Goal: Task Accomplishment & Management: Manage account settings

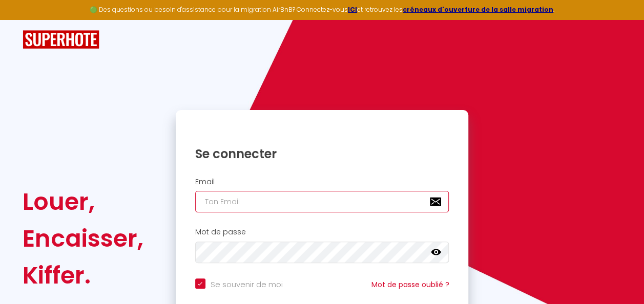
type input "[DOMAIN_NAME][EMAIL_ADDRESS][DOMAIN_NAME]"
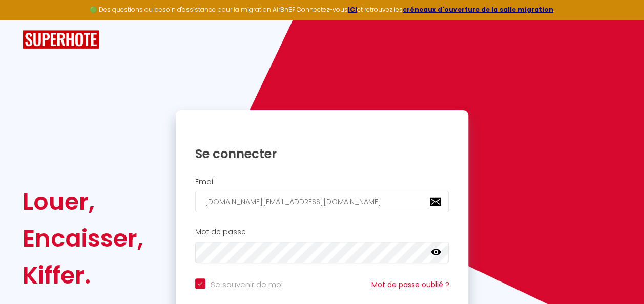
checkbox input "true"
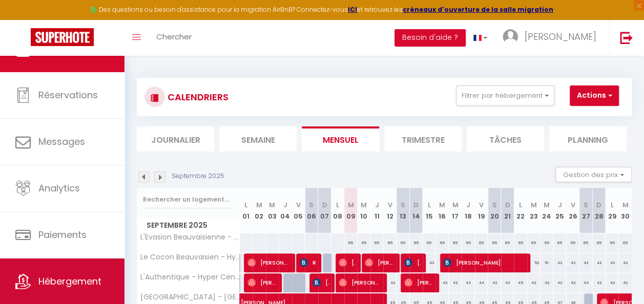
scroll to position [54, 0]
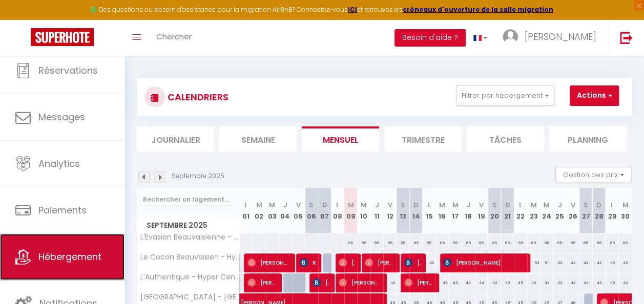
click at [92, 258] on span "Hébergement" at bounding box center [69, 256] width 63 height 13
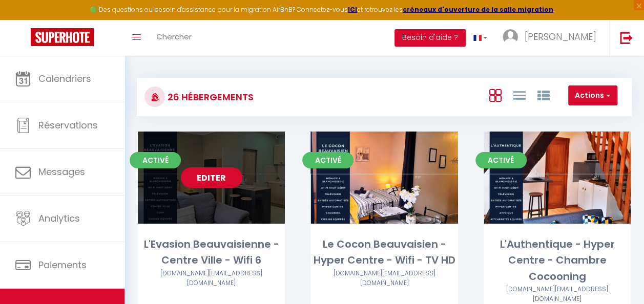
click at [213, 175] on link "Editer" at bounding box center [211, 177] width 61 height 20
select select "3"
select select "2"
select select "1"
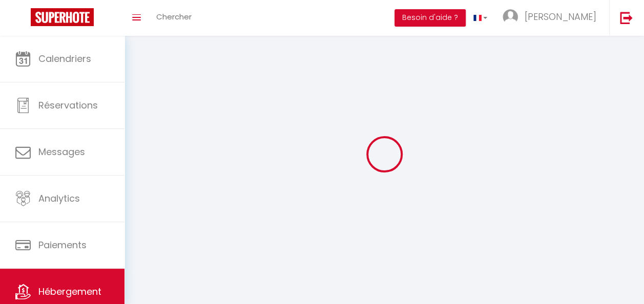
select select
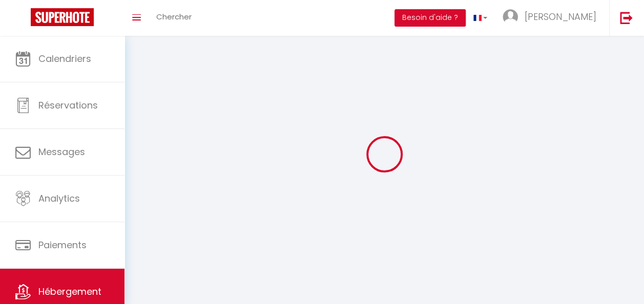
checkbox input "false"
select select
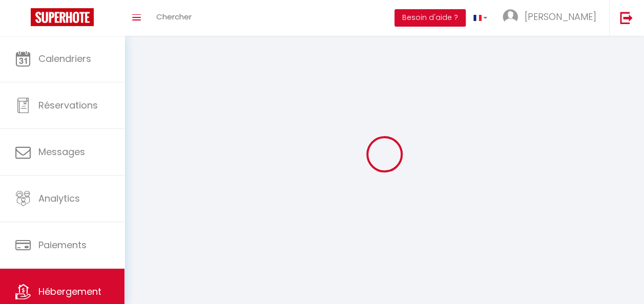
select select
select select "1"
select select
select select "28"
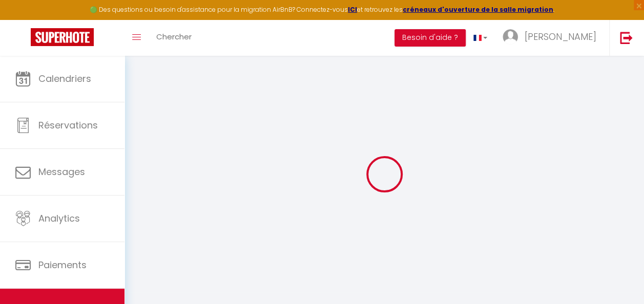
select select
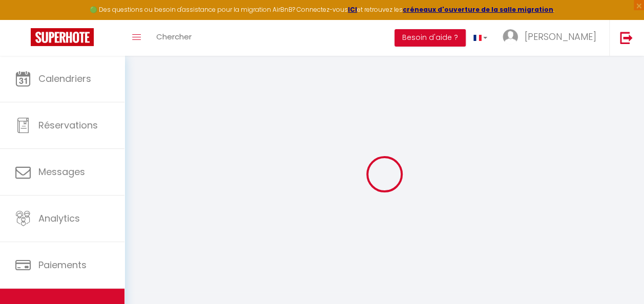
select select
checkbox input "false"
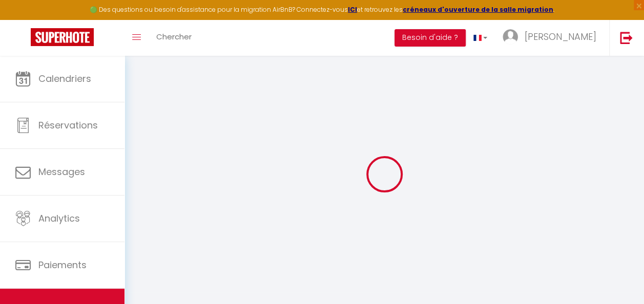
select select
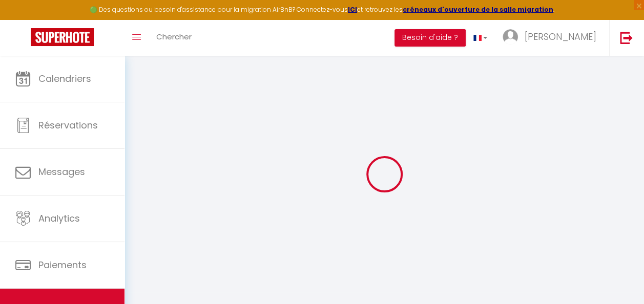
select select
checkbox input "false"
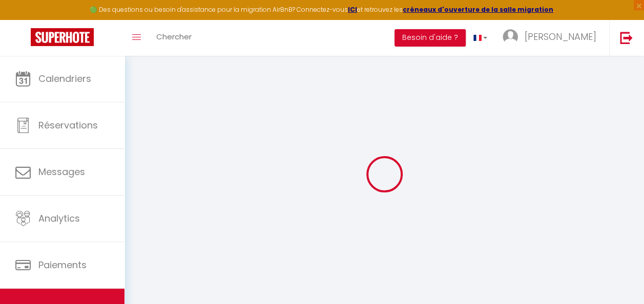
checkbox input "false"
select select
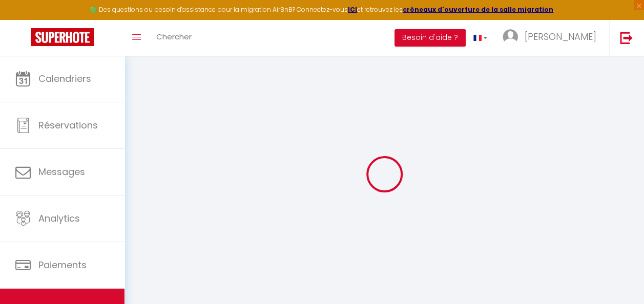
select select
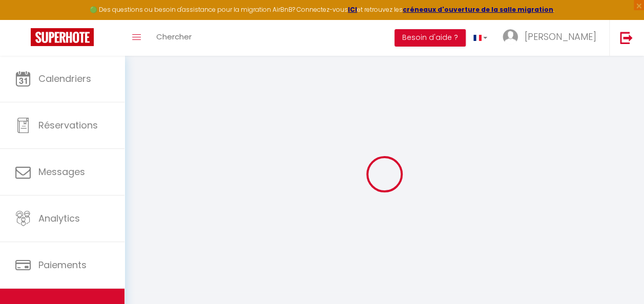
checkbox input "false"
select select
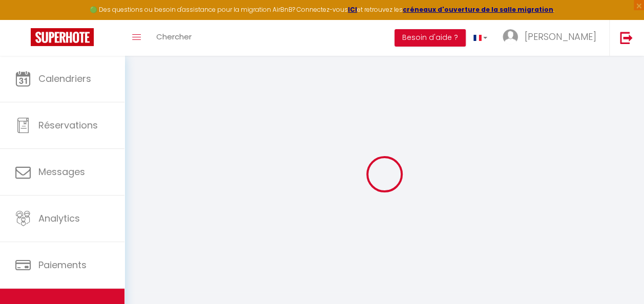
select select
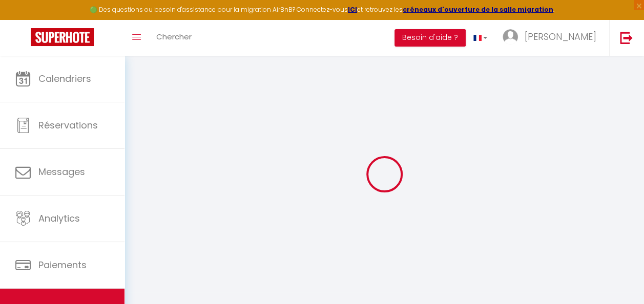
select select
checkbox input "false"
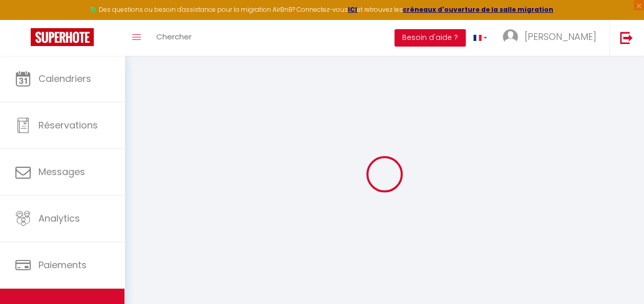
checkbox input "false"
select select
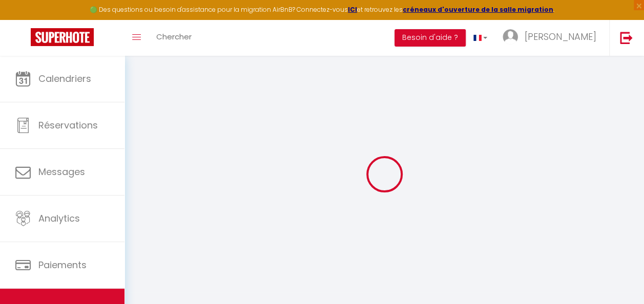
select select
checkbox input "false"
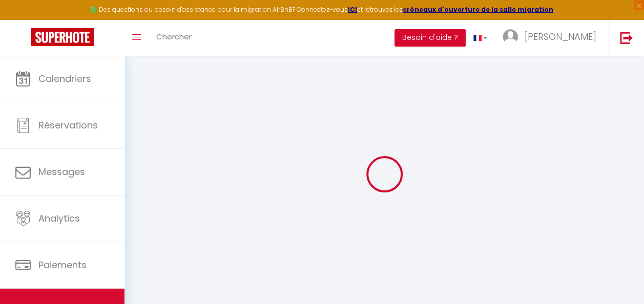
checkbox input "false"
select select
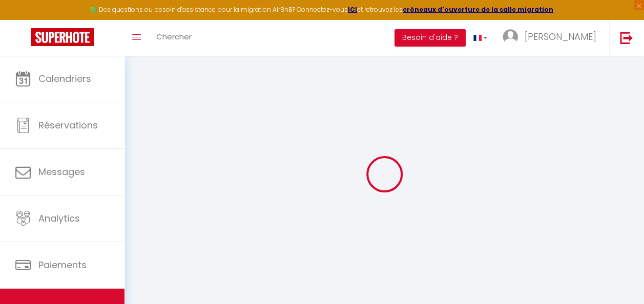
type input "L'Evasion Beauvaisienne - Centre Ville - Wifi 6"
type input "[PERSON_NAME]"
type input "Deroy"
type input "[STREET_ADDRESS][PERSON_NAME]"
type input "60420"
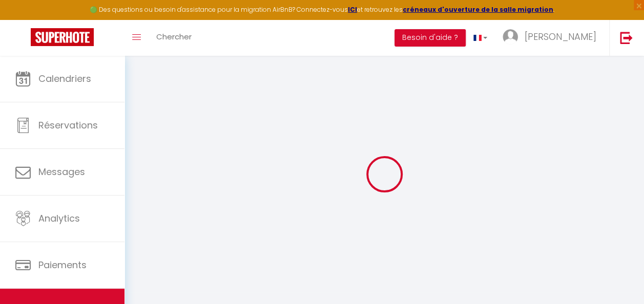
type input "[PERSON_NAME]"
select select "2"
type input "65"
select select
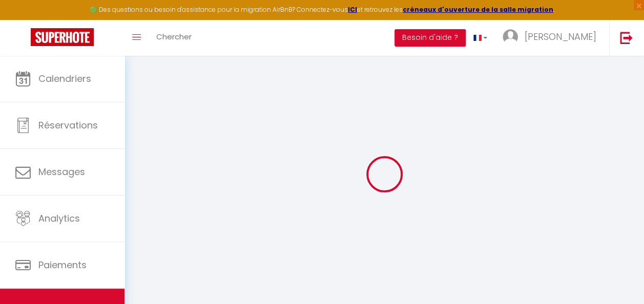
select select
type input "[STREET_ADDRESS]"
type input "60000"
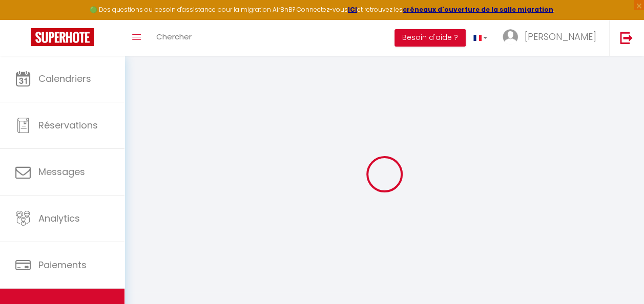
type input "[GEOGRAPHIC_DATA]"
type input "[DOMAIN_NAME][EMAIL_ADDRESS][DOMAIN_NAME]"
select select
checkbox input "false"
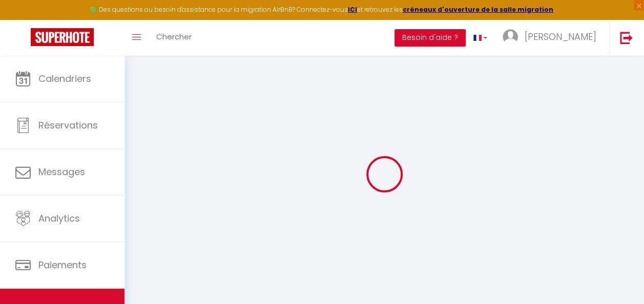
checkbox input "false"
type input "0"
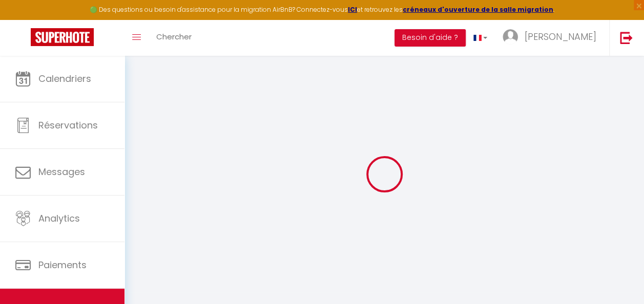
type input "0"
select select
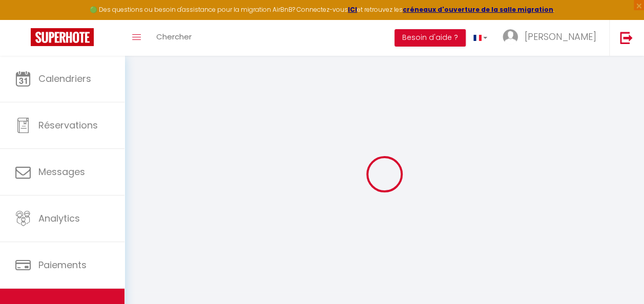
select select
checkbox input "false"
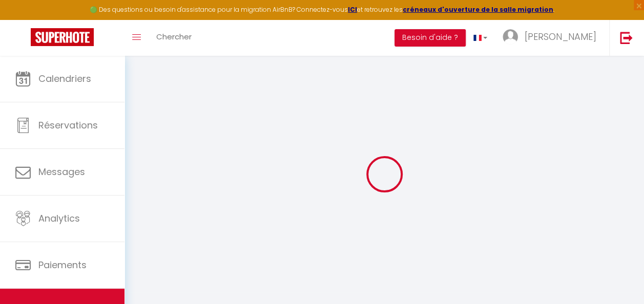
checkbox input "false"
select select
checkbox input "false"
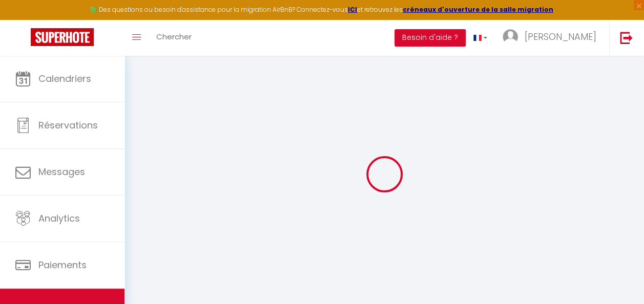
checkbox input "false"
select select "16:00"
select select "23:45"
select select "11:00"
select select "30"
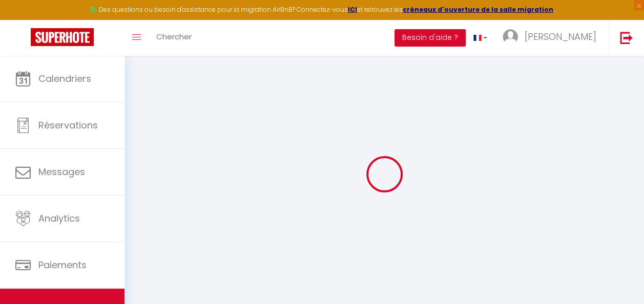
select select "120"
select select
checkbox input "false"
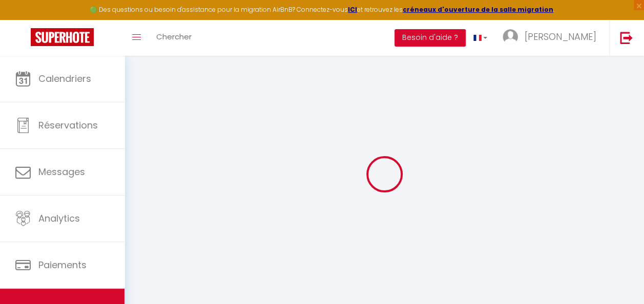
checkbox input "false"
select select
checkbox input "false"
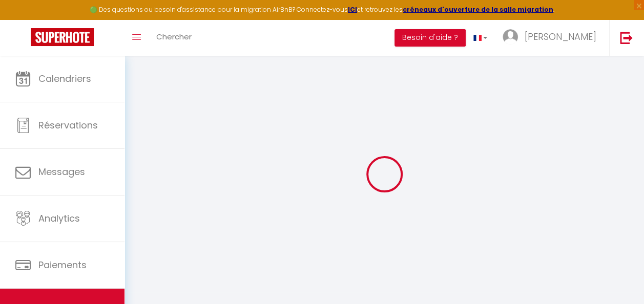
checkbox input "false"
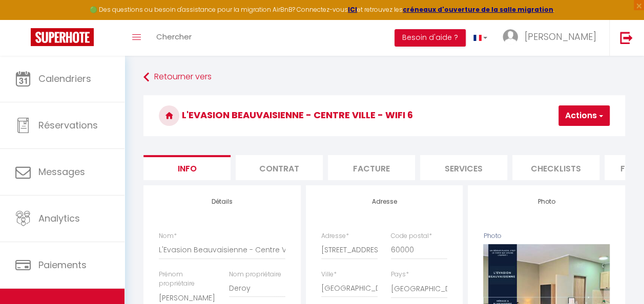
click at [261, 169] on li "Contrat" at bounding box center [279, 167] width 87 height 25
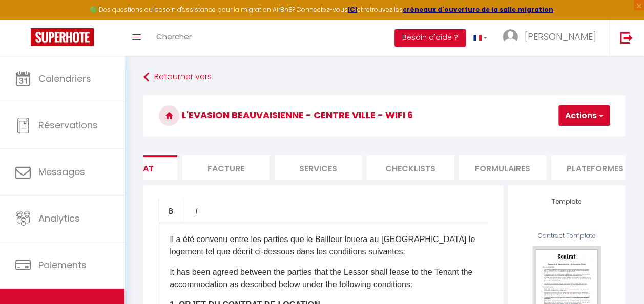
scroll to position [0, 166]
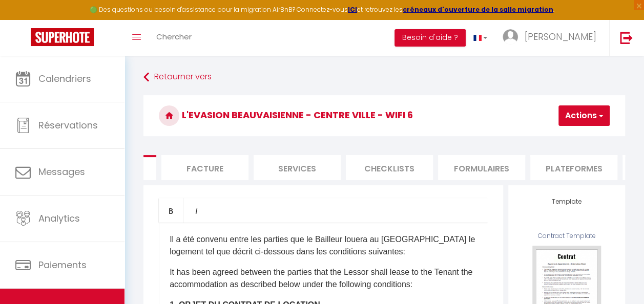
click at [221, 159] on li "Facture" at bounding box center [204, 167] width 87 height 25
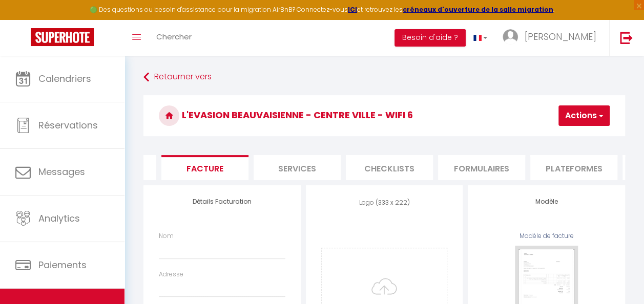
select select
paste input "[PERSON_NAME]"
type input "[PERSON_NAME]"
select select
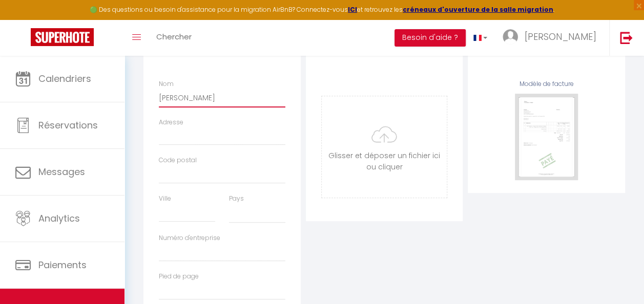
scroll to position [154, 0]
type input "[PERSON_NAME]"
paste input "[STREET_ADDRESS][PERSON_NAME]"
type input "[STREET_ADDRESS][PERSON_NAME]"
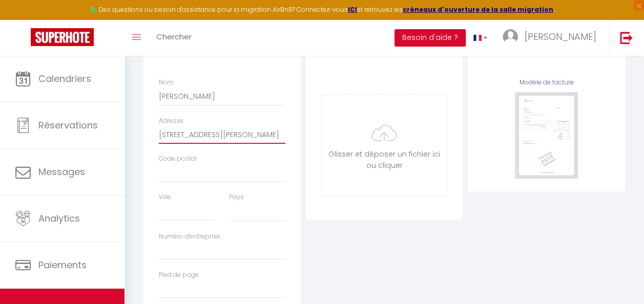
select select
type input "[STREET_ADDRESS][PERSON_NAME]"
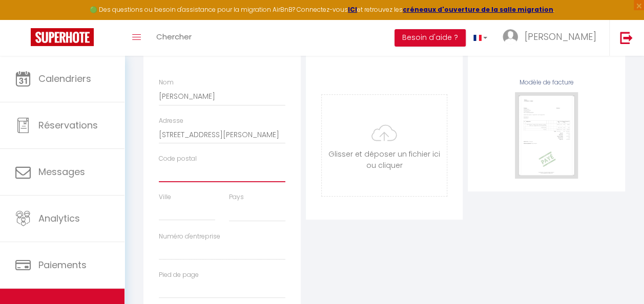
paste input "60420"
type input "60420"
select select
type input "60420"
paste input "[PERSON_NAME]"
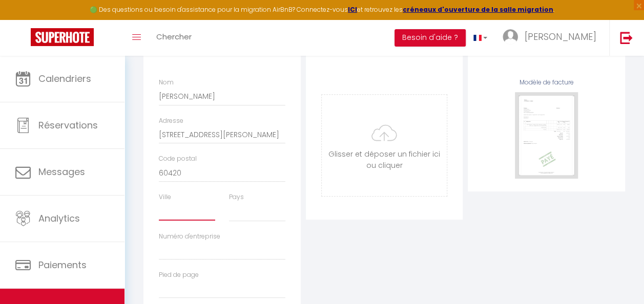
type input "[PERSON_NAME]"
select select
type input "[PERSON_NAME]"
drag, startPoint x: 255, startPoint y: 225, endPoint x: 259, endPoint y: 218, distance: 7.8
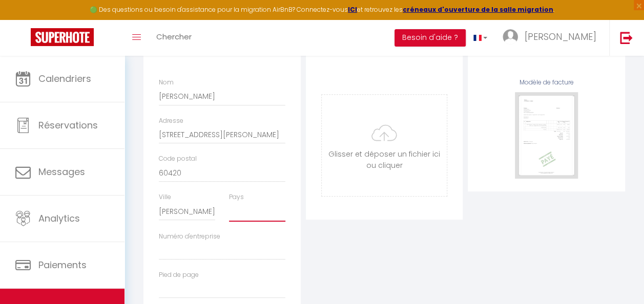
click at [255, 222] on select "France Portugal Afghanistan Albania Algeria American Samoa Andorra Angola Angui…" at bounding box center [257, 211] width 56 height 19
select select "1"
click at [229, 210] on select "France Portugal Afghanistan Albania Algeria American Samoa Andorra Angola Angui…" at bounding box center [257, 211] width 56 height 19
paste input "94904990200016"
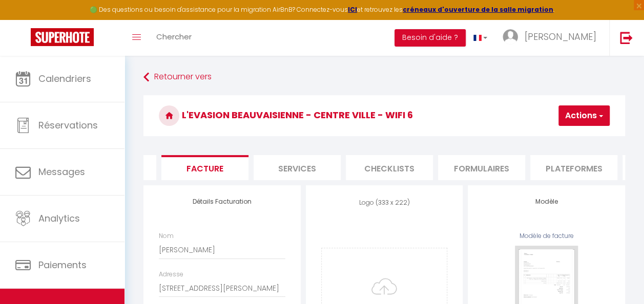
type input "94904990200016"
click at [560, 116] on button "Actions" at bounding box center [583, 115] width 51 height 20
click at [557, 137] on link "Enregistrer" at bounding box center [568, 138] width 81 height 13
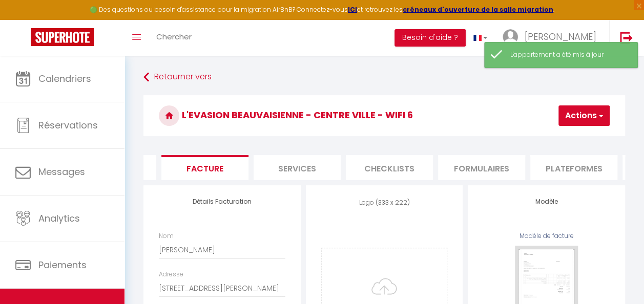
click at [321, 163] on li "Services" at bounding box center [296, 167] width 87 height 25
select select
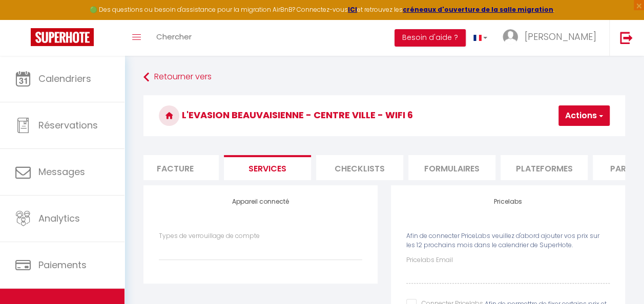
scroll to position [0, 251]
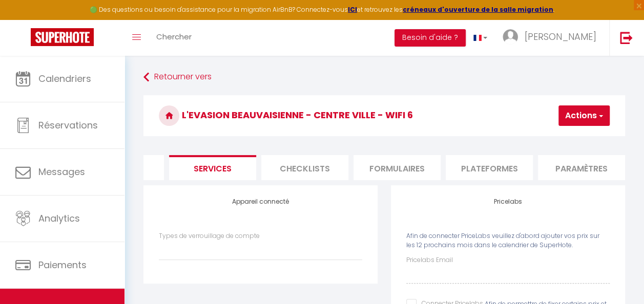
click at [324, 160] on li "Checklists" at bounding box center [304, 167] width 87 height 25
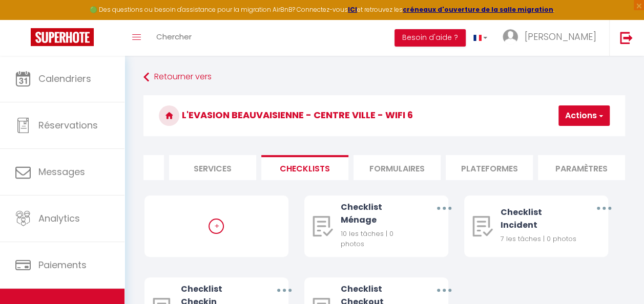
click at [386, 166] on li "Formulaires" at bounding box center [396, 167] width 87 height 25
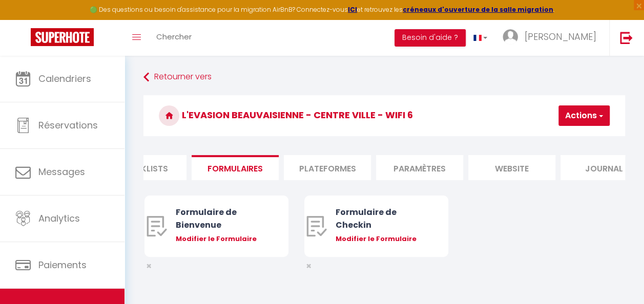
scroll to position [0, 416]
click at [348, 160] on li "Plateformes" at bounding box center [324, 167] width 87 height 25
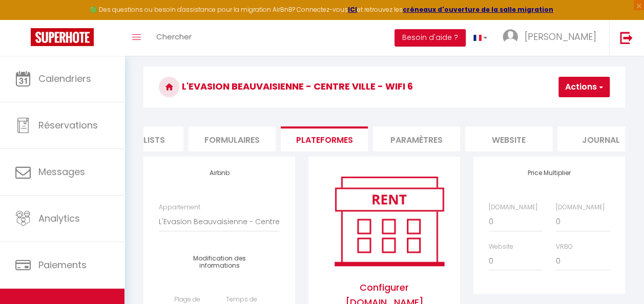
scroll to position [51, 0]
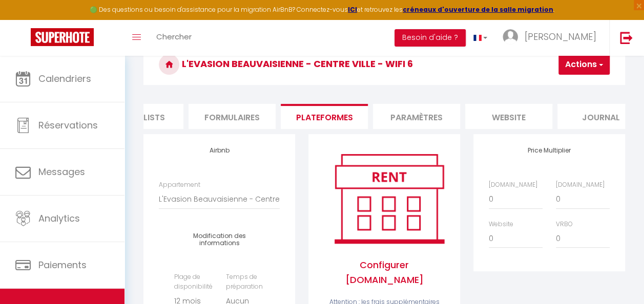
click at [407, 114] on li "Paramètres" at bounding box center [416, 116] width 87 height 25
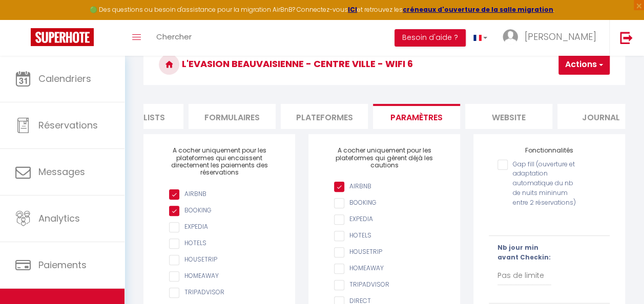
click at [334, 114] on li "Plateformes" at bounding box center [324, 116] width 87 height 25
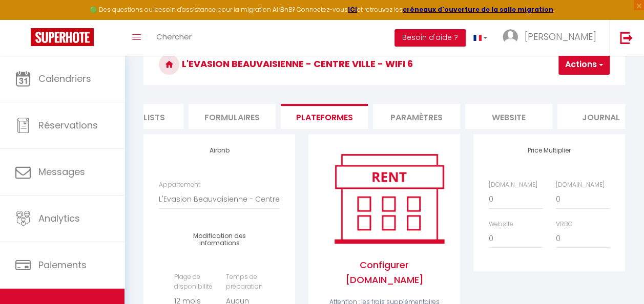
select select
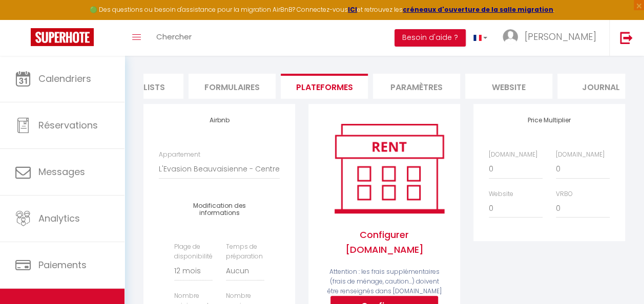
scroll to position [102, 0]
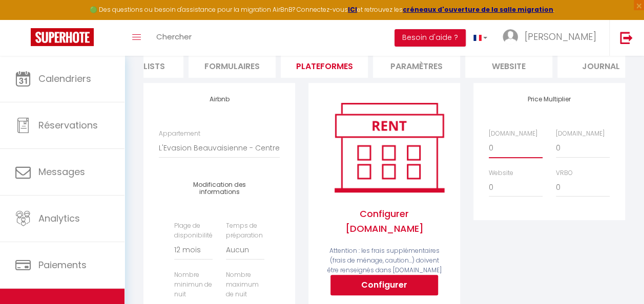
click at [496, 158] on select "0 + 1 % + 2 % + 3 % + 4 % + 5 % + 6 % + 7 % + 8 % + 9 %" at bounding box center [516, 147] width 54 height 19
select select "+ 5 %"
click at [489, 146] on select "0 + 1 % + 2 % + 3 % + 4 % + 5 % + 6 % + 7 % + 8 % + 9 %" at bounding box center [516, 147] width 54 height 19
select select
click at [578, 158] on select "0 + 1 % + 2 % + 3 % + 4 % + 5 % + 6 % + 7 % + 8 % + 9 %" at bounding box center [583, 147] width 54 height 19
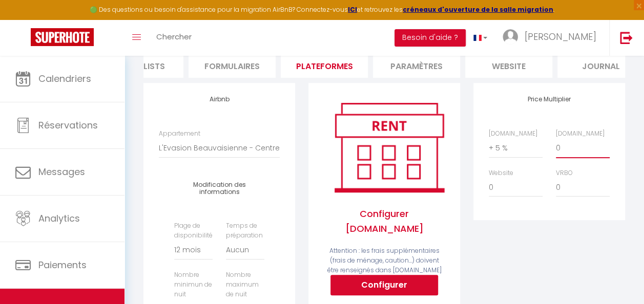
select select "+ 17 %"
click at [556, 146] on select "0 + 1 % + 2 % + 3 % + 4 % + 5 % + 6 % + 7 % + 8 % + 9 %" at bounding box center [583, 147] width 54 height 19
select select
click at [500, 197] on select "0 + 1 % + 2 % + 3 % + 4 % + 5 % + 6 % + 7 % + 8 % + 9 %" at bounding box center [516, 187] width 54 height 19
select select "+ 5 %"
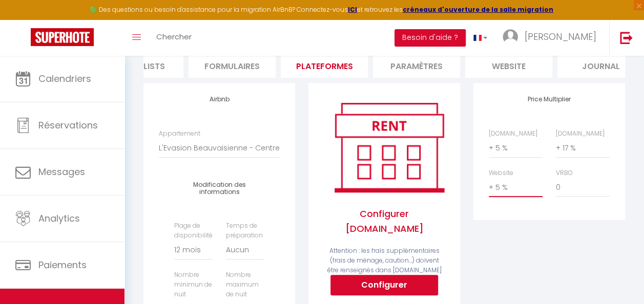
click at [489, 185] on select "0 + 1 % + 2 % + 3 % + 4 % + 5 % + 6 % + 7 % + 8 % + 9 %" at bounding box center [516, 187] width 54 height 19
select select
click at [573, 197] on select "0 + 1 % + 2 % + 3 % + 4 % + 5 % + 6 % + 7 % + 8 % + 9 %" at bounding box center [583, 187] width 54 height 19
select select "+ 5 %"
click at [556, 185] on select "0 + 1 % + 2 % + 3 % + 4 % + 5 % + 6 % + 7 % + 8 % + 9 %" at bounding box center [583, 187] width 54 height 19
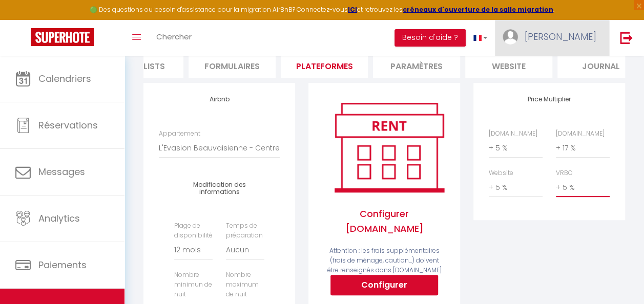
select select
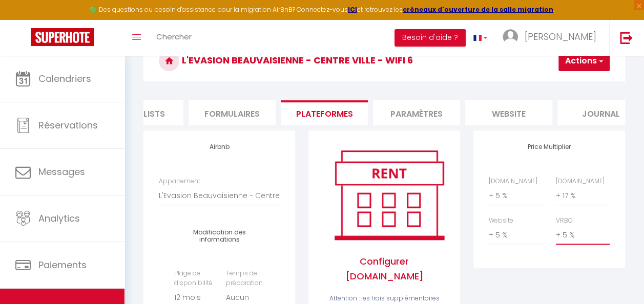
scroll to position [0, 0]
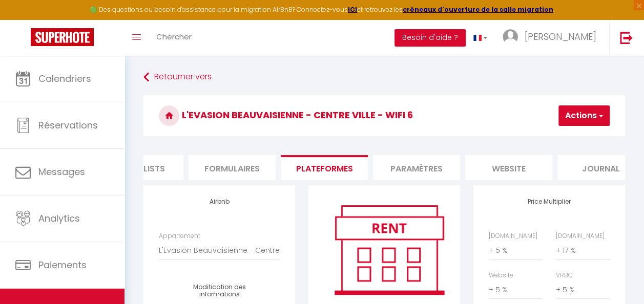
click at [577, 118] on button "Actions" at bounding box center [583, 115] width 51 height 20
click at [556, 138] on link "Enregistrer" at bounding box center [568, 138] width 81 height 13
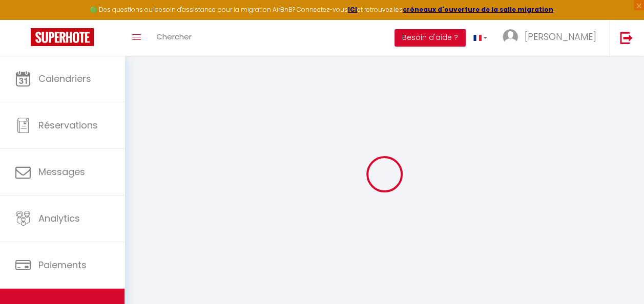
select select "365"
select select "EUR"
select select
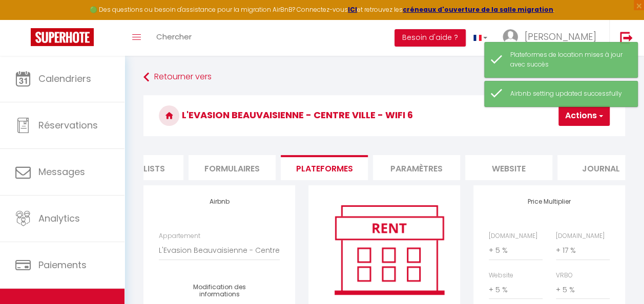
click at [441, 161] on li "Paramètres" at bounding box center [416, 167] width 87 height 25
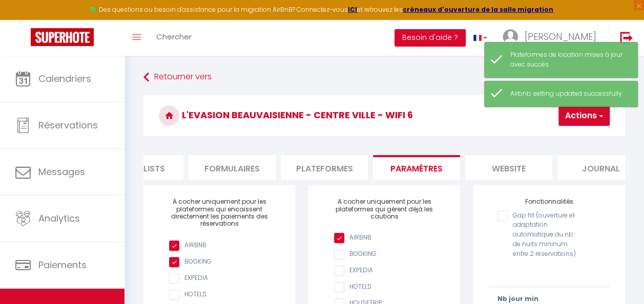
scroll to position [0, 440]
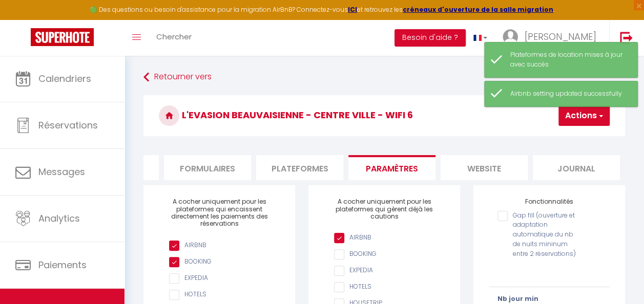
click at [472, 161] on li "website" at bounding box center [483, 167] width 87 height 25
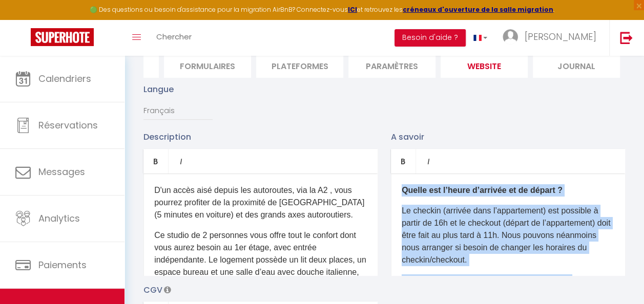
drag, startPoint x: 471, startPoint y: 266, endPoint x: 382, endPoint y: 104, distance: 185.0
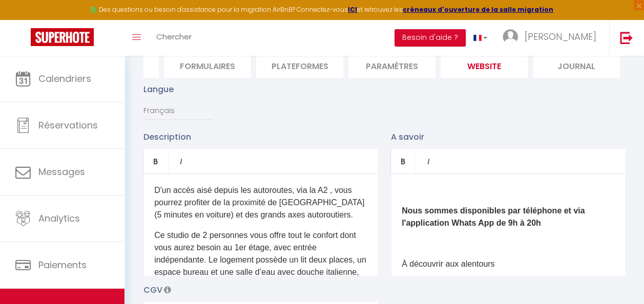
drag, startPoint x: 396, startPoint y: 211, endPoint x: 398, endPoint y: 218, distance: 7.0
click at [397, 213] on div "​ Nous sommes disponibles par téléphone et via l'application Whats App de 9h à …" at bounding box center [508, 225] width 234 height 102
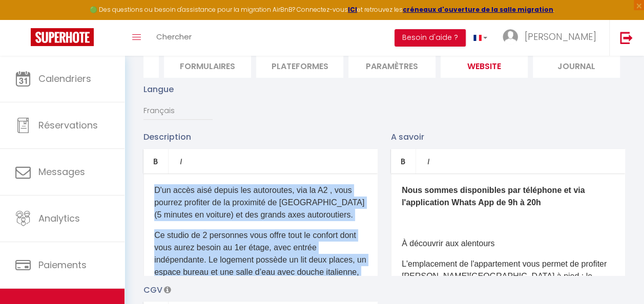
drag, startPoint x: 362, startPoint y: 256, endPoint x: 132, endPoint y: 142, distance: 256.7
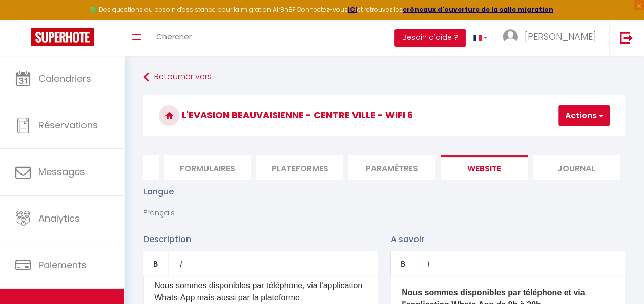
click at [585, 114] on button "Actions" at bounding box center [583, 115] width 51 height 20
click at [554, 139] on input "Enregistrer" at bounding box center [557, 138] width 38 height 10
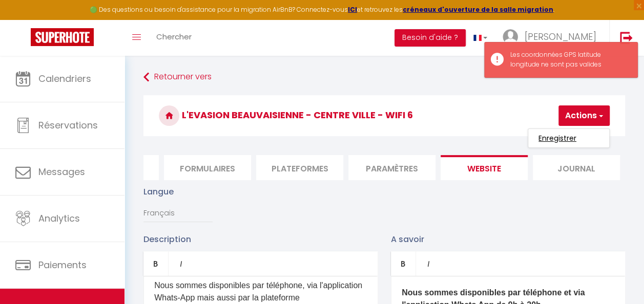
click at [558, 139] on input "Enregistrer" at bounding box center [557, 138] width 38 height 10
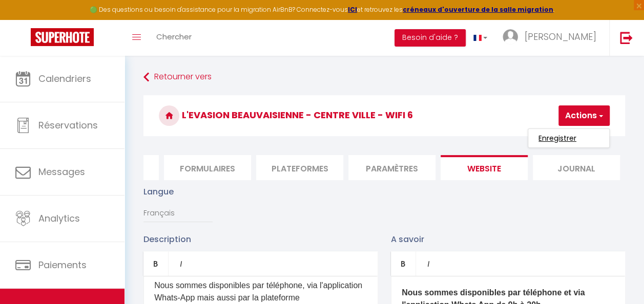
click at [565, 139] on input "Enregistrer" at bounding box center [557, 138] width 38 height 10
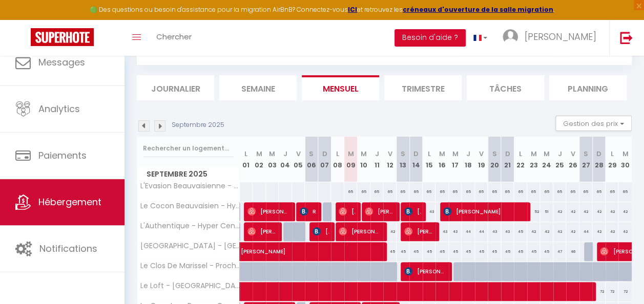
scroll to position [51, 0]
click at [69, 205] on span "Hébergement" at bounding box center [69, 202] width 63 height 13
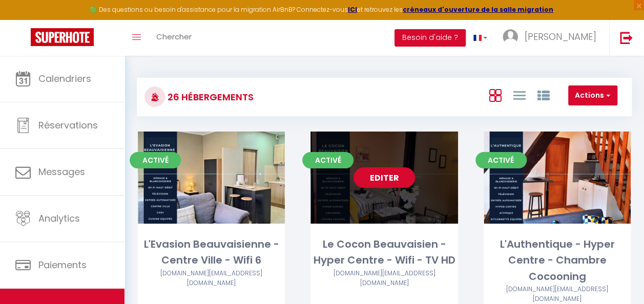
click at [374, 180] on link "Editer" at bounding box center [383, 177] width 61 height 20
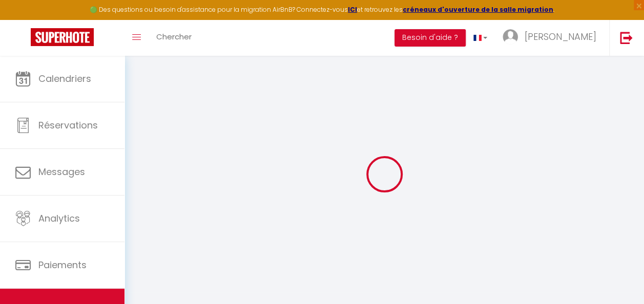
select select
type input "[PERSON_NAME]"
type input "[STREET_ADDRESS][PERSON_NAME]"
type input "60420"
type input "[PERSON_NAME]"
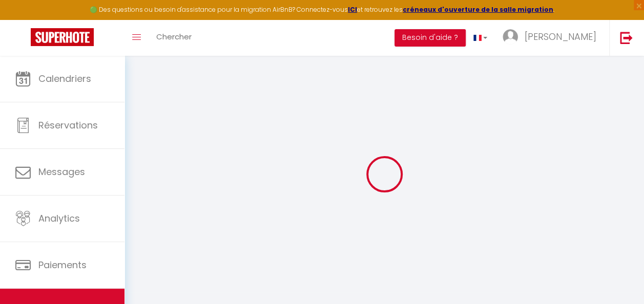
select select "75"
type input "94904990200016"
checkbox input "false"
checkbox input "true"
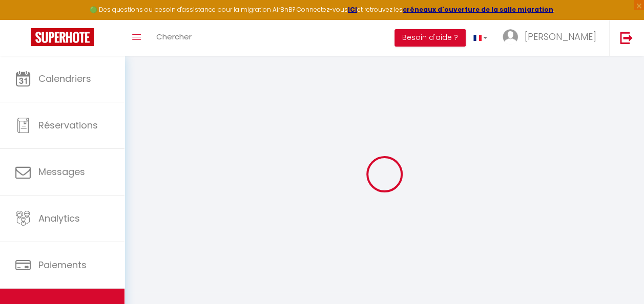
checkbox input "false"
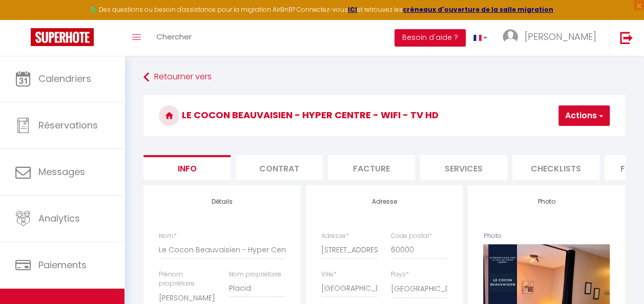
click at [351, 159] on li "Facture" at bounding box center [371, 167] width 87 height 25
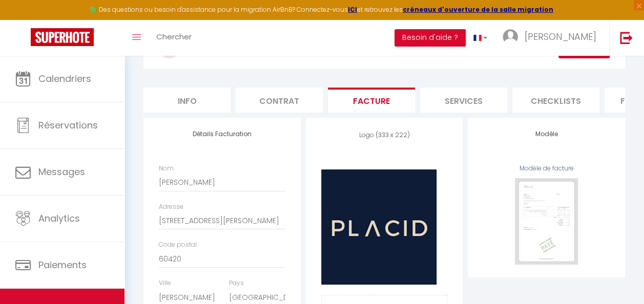
scroll to position [102, 0]
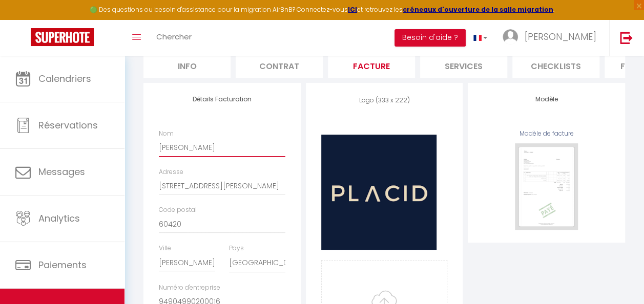
drag, startPoint x: 221, startPoint y: 154, endPoint x: 160, endPoint y: 154, distance: 61.5
click at [160, 154] on input "[PERSON_NAME]" at bounding box center [222, 147] width 126 height 18
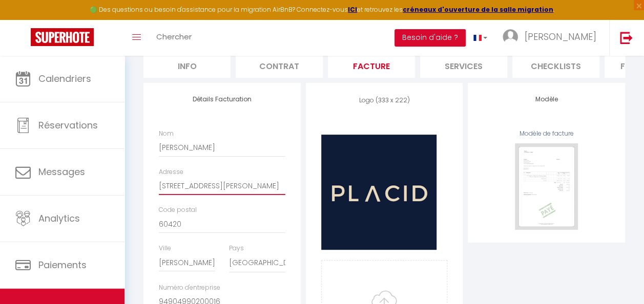
drag, startPoint x: 228, startPoint y: 195, endPoint x: 158, endPoint y: 187, distance: 71.1
click at [158, 187] on div "Adresse 1 rue Henri Taurel" at bounding box center [222, 186] width 140 height 38
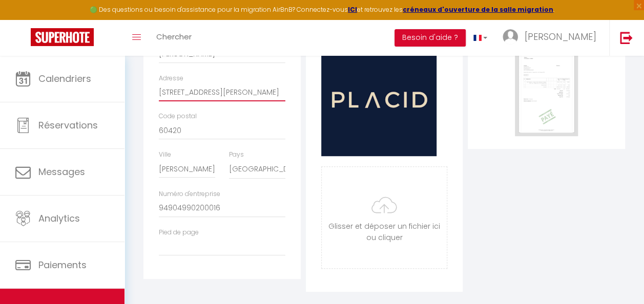
scroll to position [205, 0]
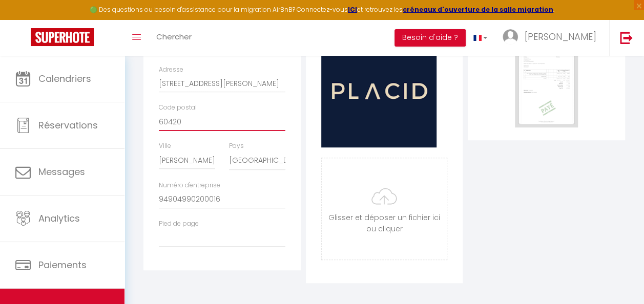
drag, startPoint x: 192, startPoint y: 135, endPoint x: 152, endPoint y: 130, distance: 40.7
click at [152, 130] on div "Détails Facturation Nom Pauline PLacid Adresse 1 rue Henri Taurel Code postal 6…" at bounding box center [221, 126] width 157 height 290
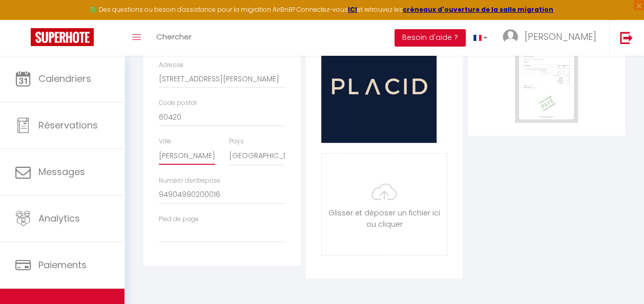
scroll to position [0, 15]
drag, startPoint x: 160, startPoint y: 155, endPoint x: 236, endPoint y: 152, distance: 75.8
click at [236, 155] on div "Ville Maignelay Montigny Pays France Portugal Afghanistan Albania Algeria Ameri…" at bounding box center [222, 156] width 140 height 39
drag, startPoint x: 227, startPoint y: 194, endPoint x: 155, endPoint y: 188, distance: 72.9
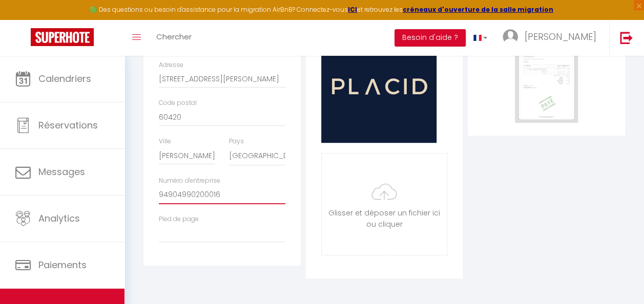
click at [155, 188] on div "Numéro d'entreprise 94904990200016" at bounding box center [222, 195] width 140 height 38
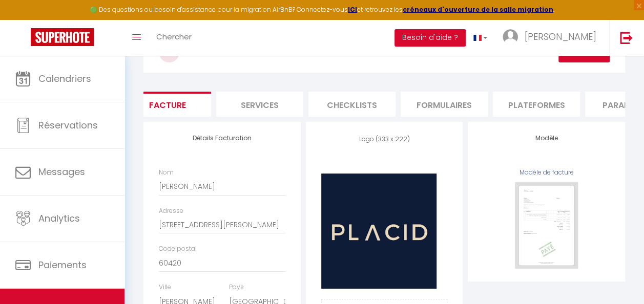
scroll to position [0, 440]
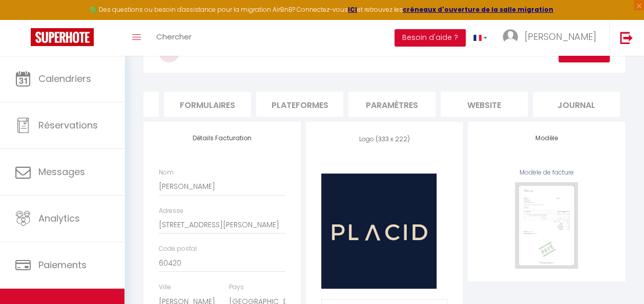
click at [490, 102] on li "website" at bounding box center [483, 104] width 87 height 25
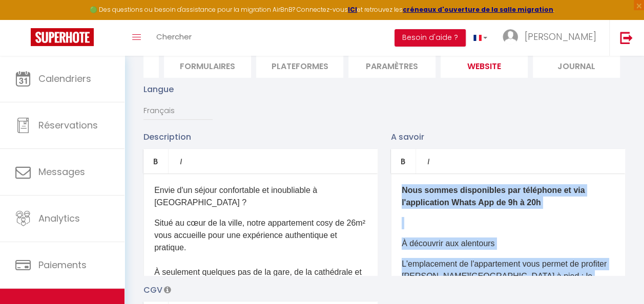
drag, startPoint x: 489, startPoint y: 249, endPoint x: 365, endPoint y: 93, distance: 199.4
copy div "Nous sommes disponibles par téléphone et via l'application Whats App de 9h à 20…"
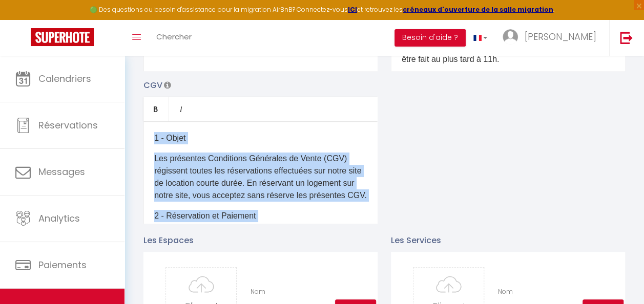
drag, startPoint x: 232, startPoint y: 172, endPoint x: 125, endPoint y: 74, distance: 144.6
copy div "1 - Objet Les présentes Conditions Générales de Vente (CGV) régissent toutes le…"
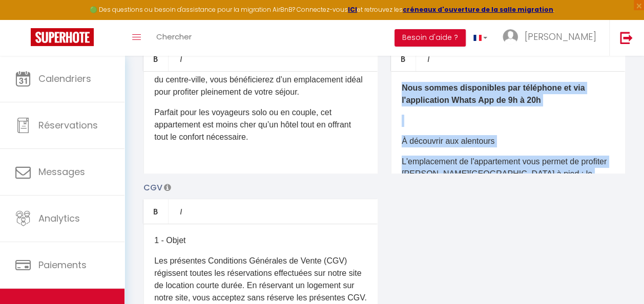
drag, startPoint x: 471, startPoint y: 144, endPoint x: 364, endPoint y: 22, distance: 162.6
copy div "Nous sommes disponibles par téléphone et via l'application Whats App de 9h à 20…"
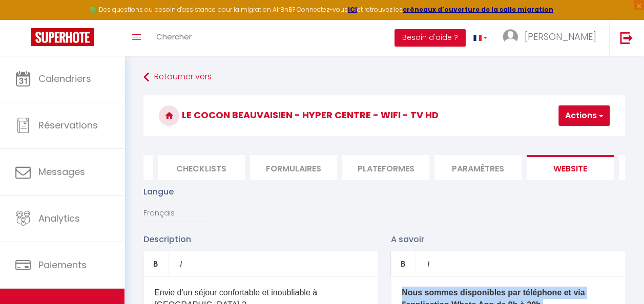
scroll to position [0, 348]
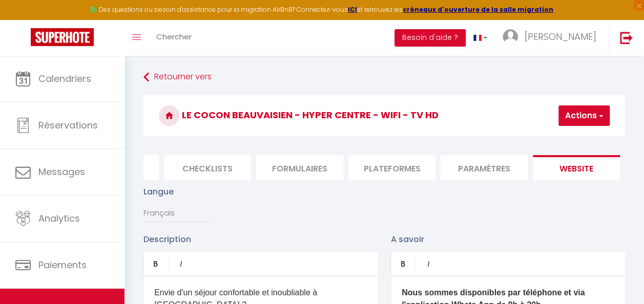
drag, startPoint x: 397, startPoint y: 160, endPoint x: 392, endPoint y: 172, distance: 12.6
click at [397, 160] on li "Plateformes" at bounding box center [391, 167] width 87 height 25
select select
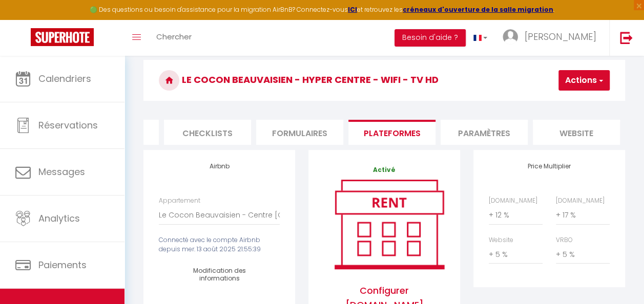
scroll to position [51, 0]
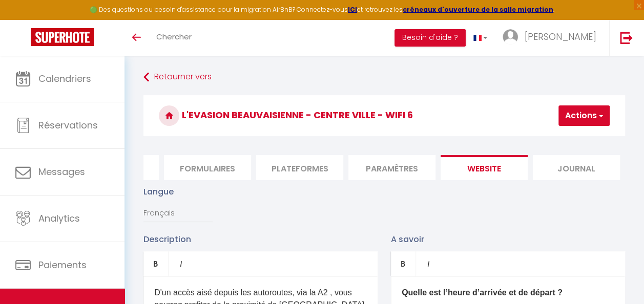
click at [567, 117] on button "Actions" at bounding box center [583, 115] width 51 height 20
click at [545, 141] on input "Enregistrer" at bounding box center [557, 138] width 38 height 10
checkbox input "true"
checkbox input "false"
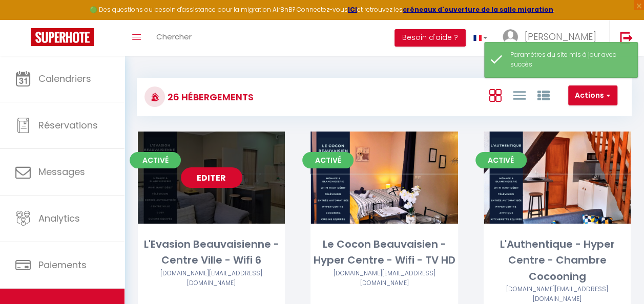
click at [224, 180] on link "Editer" at bounding box center [211, 177] width 61 height 20
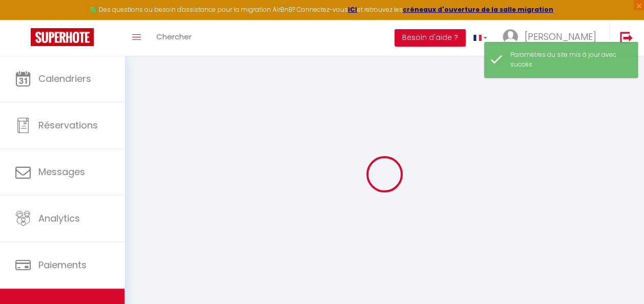
type input "Oups ! Les dates sélectionnées sont indisponibles."
type textarea "Malheureusement les dates sélectionnées sont indisponibles. Nous vous invitons …"
type input "49.4270787"
type input "2.0844522"
checkbox input "true"
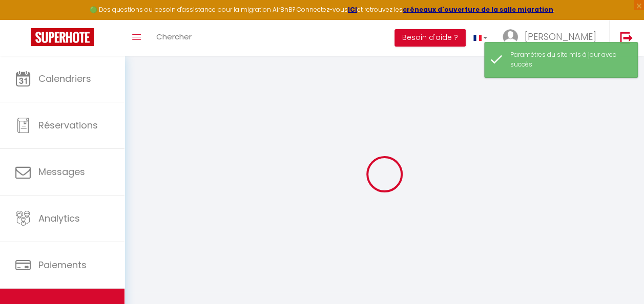
checkbox input "false"
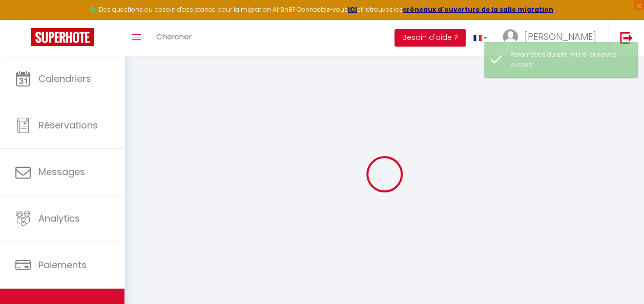
select select
checkbox input "false"
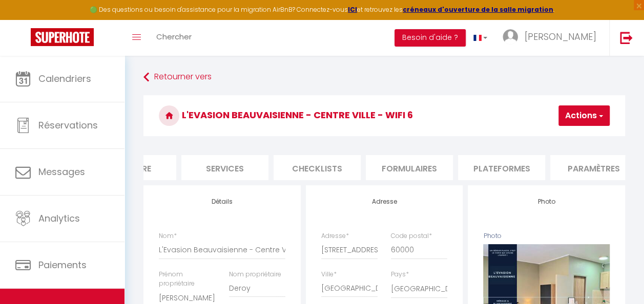
scroll to position [0, 440]
drag, startPoint x: 493, startPoint y: 161, endPoint x: 487, endPoint y: 161, distance: 5.6
click at [492, 162] on li "website" at bounding box center [483, 167] width 87 height 25
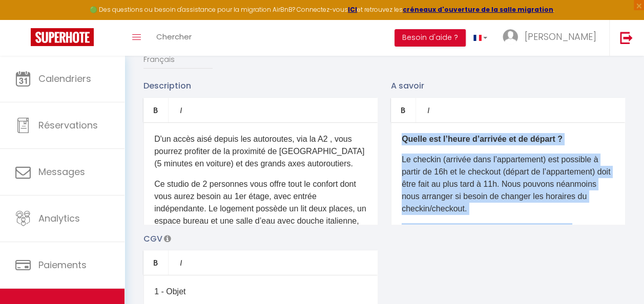
drag, startPoint x: 468, startPoint y: 210, endPoint x: 356, endPoint y: 62, distance: 185.4
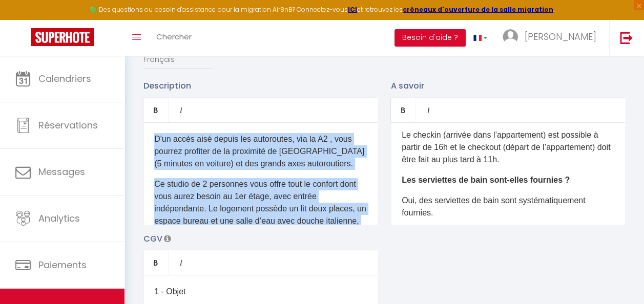
drag, startPoint x: 355, startPoint y: 205, endPoint x: 126, endPoint y: 80, distance: 260.6
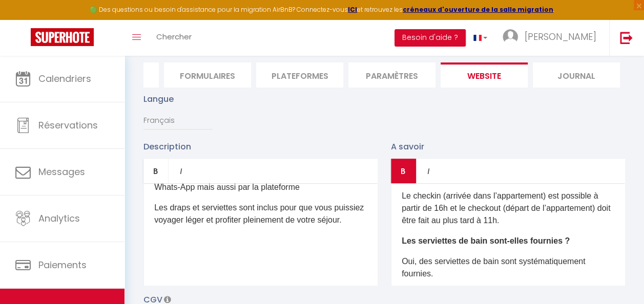
scroll to position [51, 0]
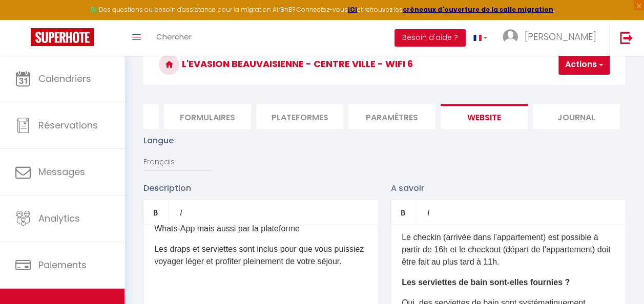
click at [564, 67] on button "Actions" at bounding box center [583, 64] width 51 height 20
click at [553, 86] on input "Enregistrer" at bounding box center [557, 87] width 38 height 10
checkbox input "true"
checkbox input "false"
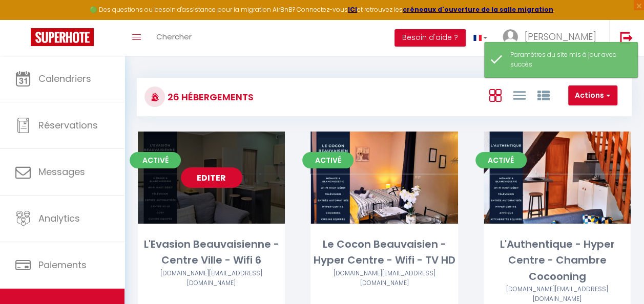
click at [229, 175] on link "Editer" at bounding box center [211, 177] width 61 height 20
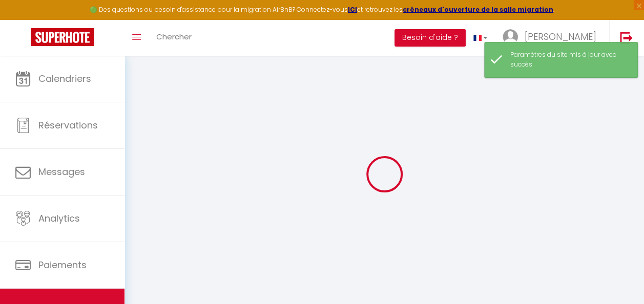
select select
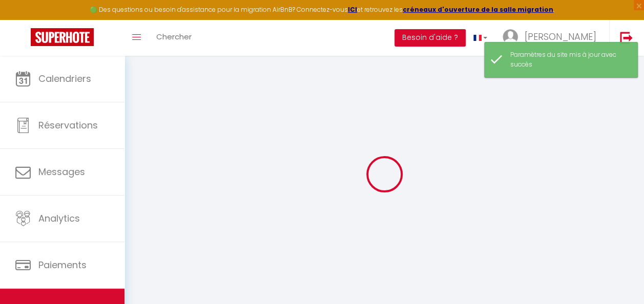
select select
checkbox input "false"
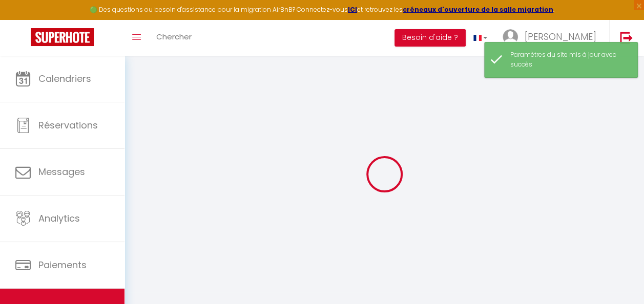
select select
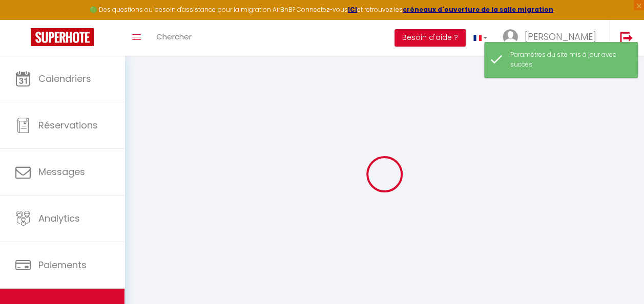
select select
checkbox input "false"
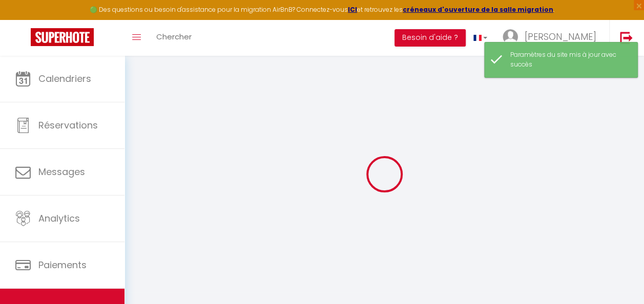
checkbox input "false"
select select
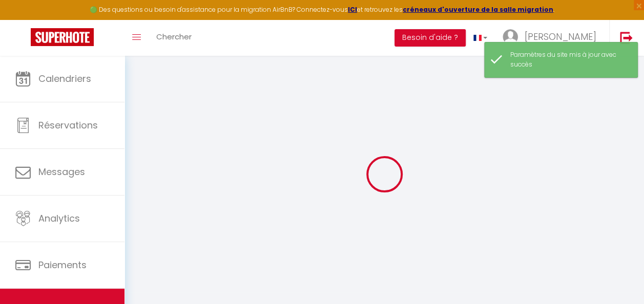
select select
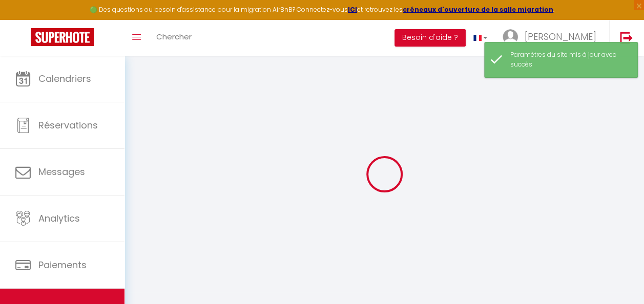
checkbox input "false"
select select
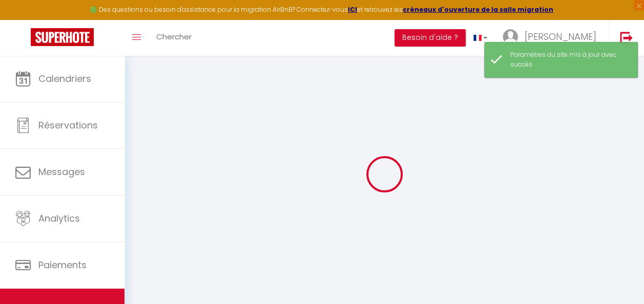
select select
type input "L'Evasion Beauvaisienne - Centre Ville - Wifi 6"
type input "[PERSON_NAME]"
type input "Deroy"
type input "[STREET_ADDRESS][PERSON_NAME]"
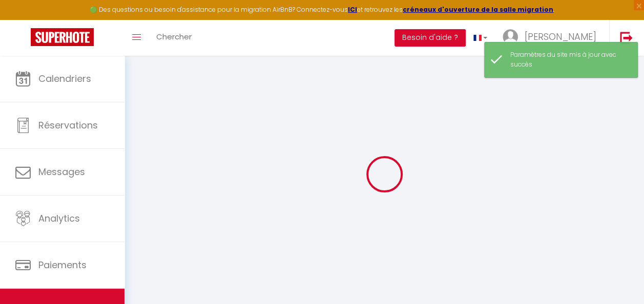
type input "60420"
type input "[PERSON_NAME]"
select select "2"
type input "65"
select select
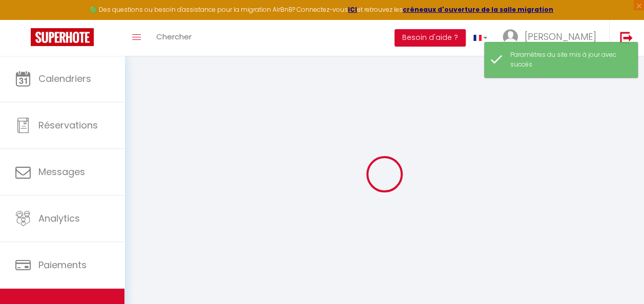
select select
type input "[STREET_ADDRESS]"
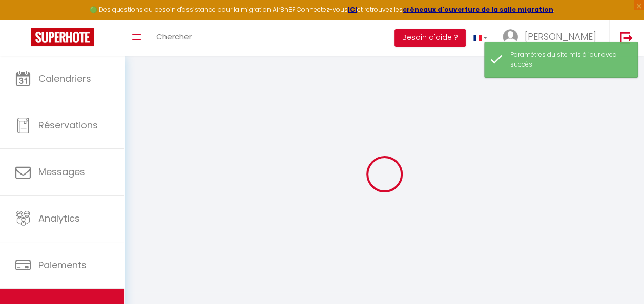
type input "60000"
type input "[GEOGRAPHIC_DATA]"
type input "[DOMAIN_NAME][EMAIL_ADDRESS][DOMAIN_NAME]"
select select
checkbox input "false"
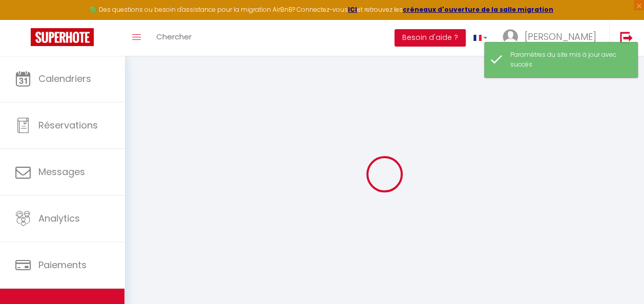
checkbox input "false"
type input "0"
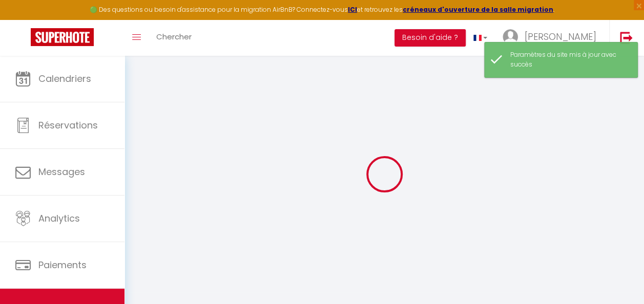
type input "0"
select select
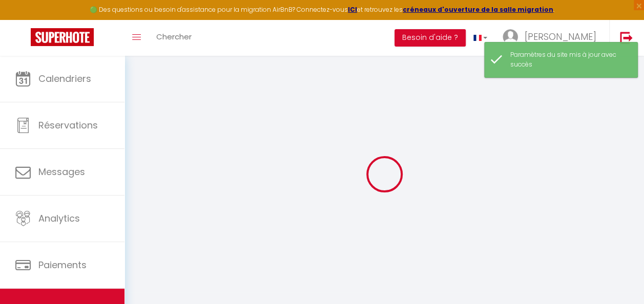
select select
checkbox input "false"
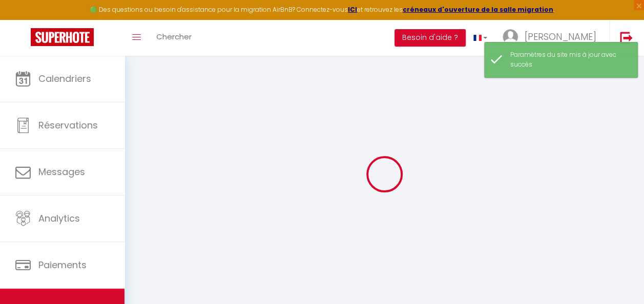
checkbox input "false"
select select
checkbox input "false"
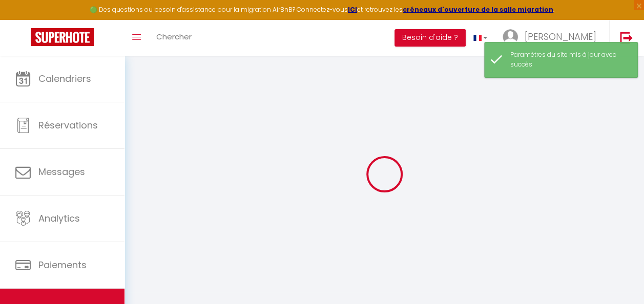
checkbox input "false"
select select
checkbox input "false"
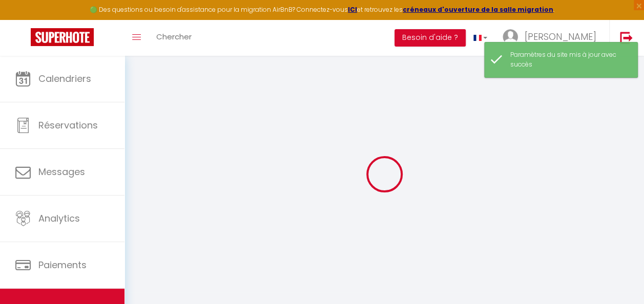
checkbox input "false"
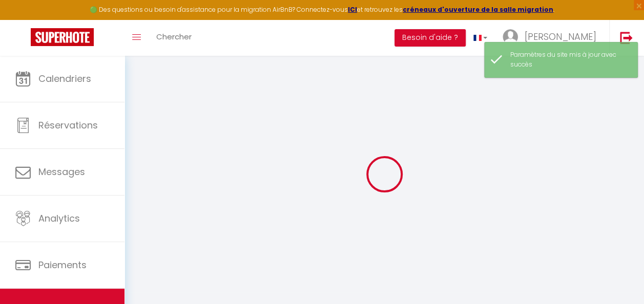
select select
checkbox input "false"
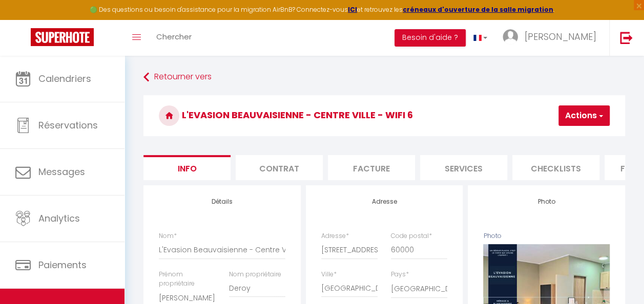
drag, startPoint x: 357, startPoint y: 188, endPoint x: 361, endPoint y: 183, distance: 6.6
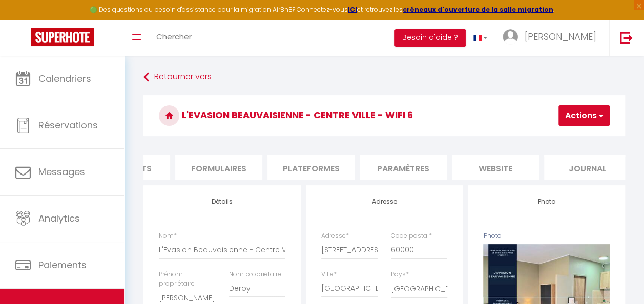
scroll to position [0, 440]
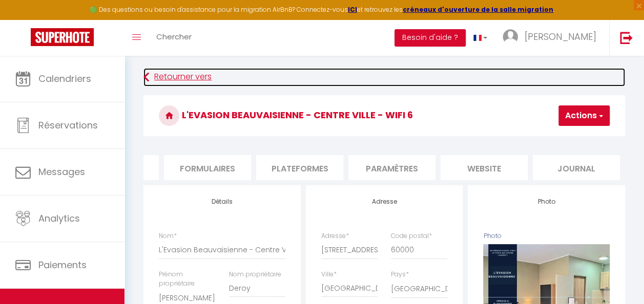
click at [465, 81] on link "Retourner vers" at bounding box center [383, 77] width 481 height 18
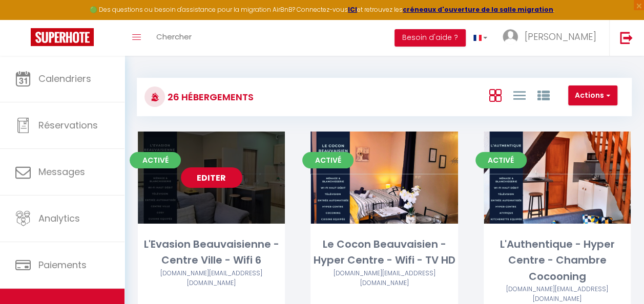
click at [229, 180] on link "Editer" at bounding box center [211, 177] width 61 height 20
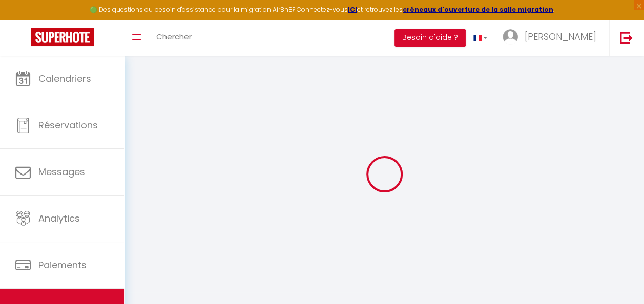
type input "Oups ! Les dates sélectionnées sont indisponibles."
type textarea "Malheureusement les dates sélectionnées sont indisponibles. Nous vous invitons …"
type input "49.4270787"
type input "2.0844522"
checkbox input "true"
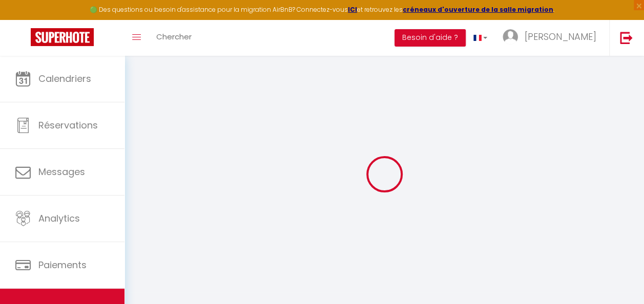
checkbox input "false"
select select
checkbox input "false"
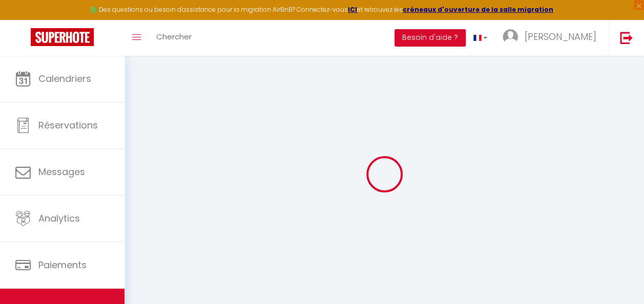
checkbox input "false"
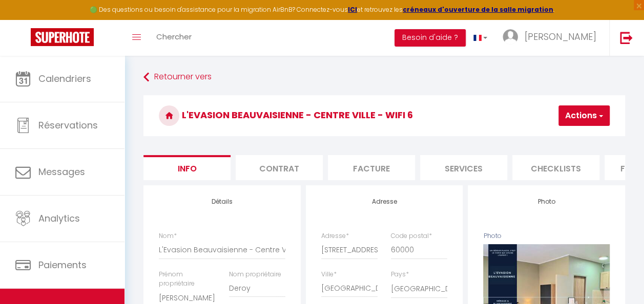
select select
checkbox input "false"
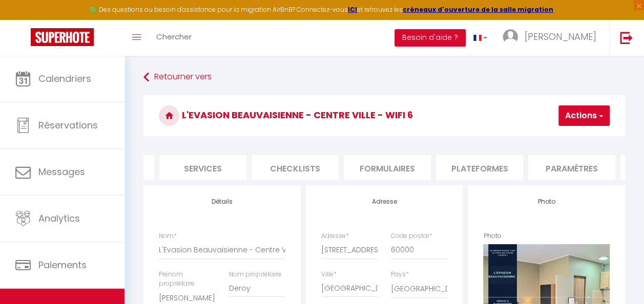
scroll to position [0, 440]
click at [492, 165] on li "website" at bounding box center [483, 167] width 87 height 25
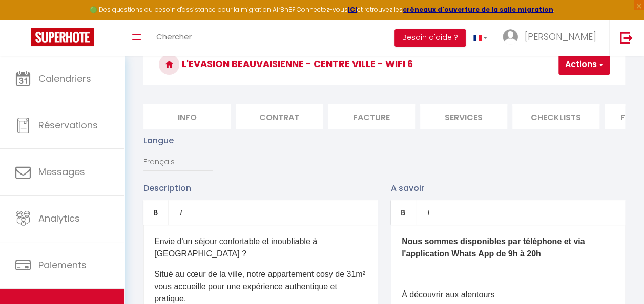
click at [342, 113] on li "Facture" at bounding box center [371, 116] width 87 height 25
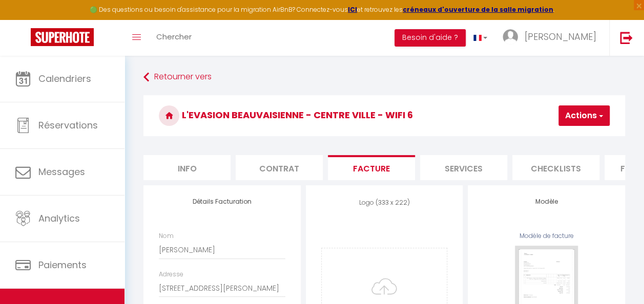
click at [474, 157] on li "Services" at bounding box center [463, 167] width 87 height 25
select select
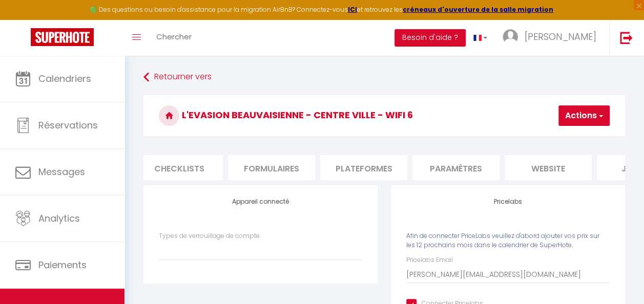
scroll to position [0, 375]
click at [385, 164] on li "Plateformes" at bounding box center [364, 167] width 87 height 25
select select
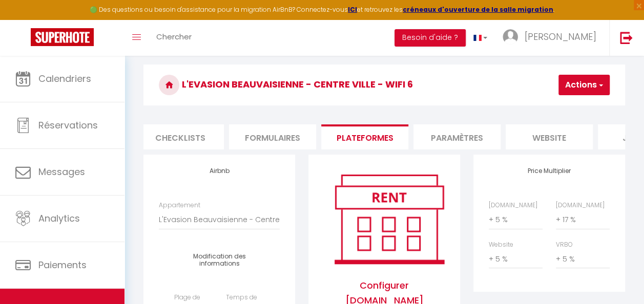
scroll to position [51, 0]
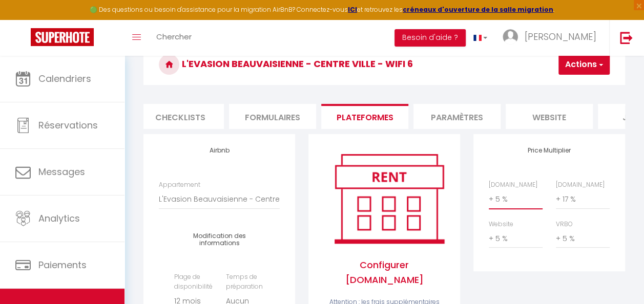
click at [509, 208] on select "0 + 1 % + 2 % + 3 % + 4 % + 5 % + 6 % + 7 % + 8 % + 9 %" at bounding box center [516, 198] width 54 height 19
select select "+ 12 %"
click at [489, 197] on select "0 + 1 % + 2 % + 3 % + 4 % + 5 % + 6 % + 7 % + 8 % + 9 %" at bounding box center [516, 198] width 54 height 19
select select
click at [562, 67] on button "Actions" at bounding box center [583, 64] width 51 height 20
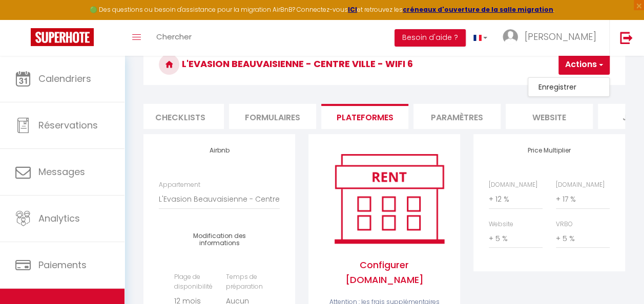
click at [561, 87] on link "Enregistrer" at bounding box center [568, 86] width 81 height 13
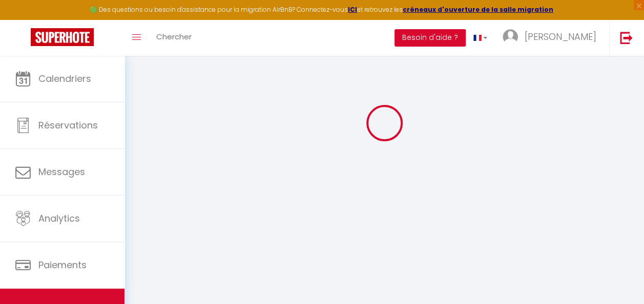
select select "365"
select select "EUR"
select select
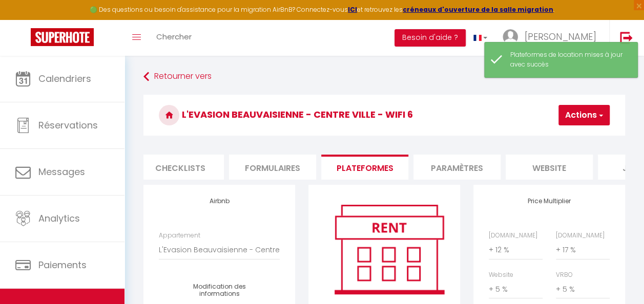
scroll to position [0, 0]
